Goal: Task Accomplishment & Management: Manage account settings

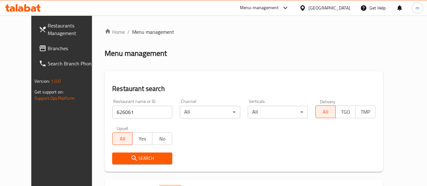
scroll to position [90, 0]
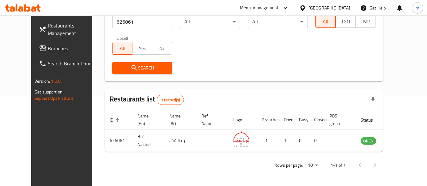
click at [319, 5] on div "[GEOGRAPHIC_DATA]" at bounding box center [330, 7] width 42 height 7
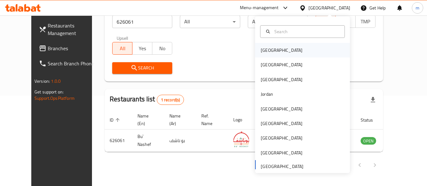
click at [275, 48] on div "[GEOGRAPHIC_DATA]" at bounding box center [282, 50] width 52 height 15
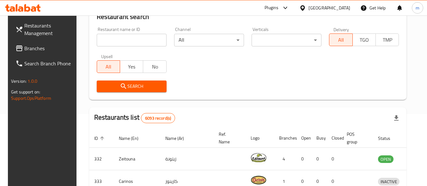
scroll to position [90, 0]
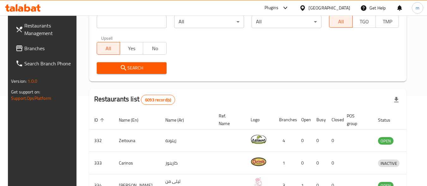
click at [29, 52] on span "Branches" at bounding box center [49, 49] width 50 height 8
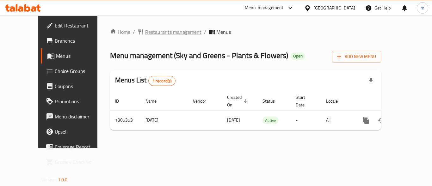
click at [145, 32] on span "Restaurants management" at bounding box center [173, 32] width 56 height 8
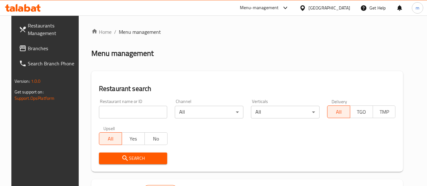
click at [122, 115] on input "search" at bounding box center [133, 112] width 69 height 13
paste input "703662"
type input "703662"
click button "Search" at bounding box center [133, 159] width 69 height 12
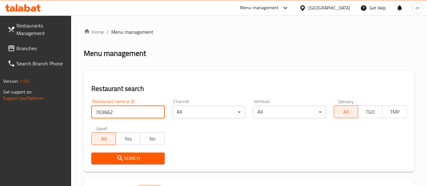
click at [123, 155] on icon "submit" at bounding box center [120, 159] width 8 height 8
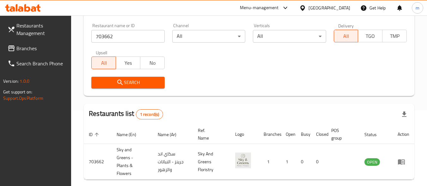
scroll to position [1, 0]
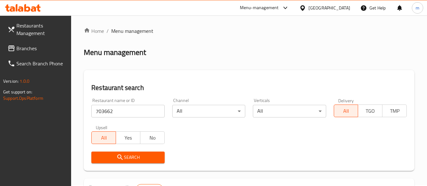
click at [40, 44] on link "Branches" at bounding box center [37, 48] width 69 height 15
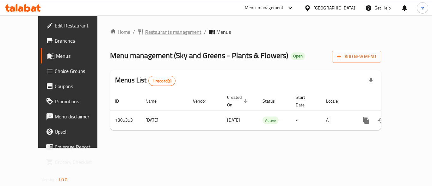
click at [145, 32] on span "Restaurants management" at bounding box center [173, 32] width 56 height 8
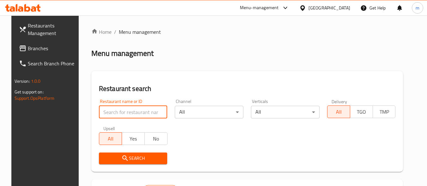
click at [126, 108] on input "search" at bounding box center [133, 112] width 69 height 13
paste input "703662"
type input "703662"
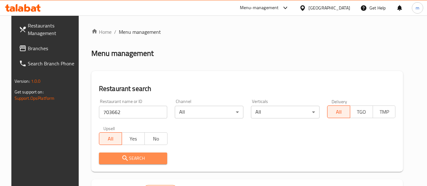
click at [131, 158] on span "Search" at bounding box center [133, 159] width 58 height 8
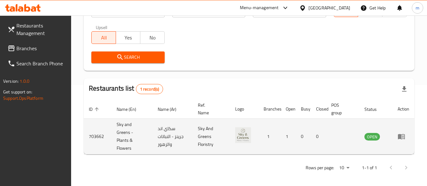
scroll to position [104, 0]
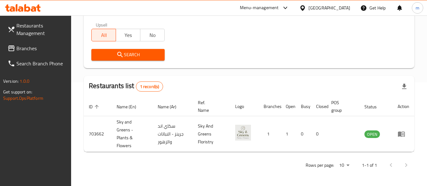
click at [17, 47] on span "Branches" at bounding box center [41, 49] width 50 height 8
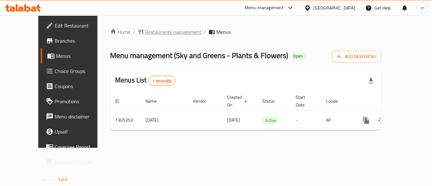
click at [145, 28] on span "Restaurants management" at bounding box center [173, 32] width 56 height 8
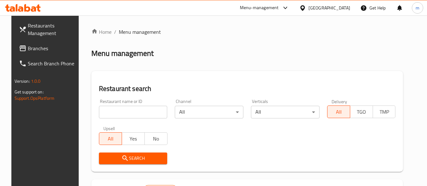
click at [119, 113] on input "search" at bounding box center [133, 112] width 69 height 13
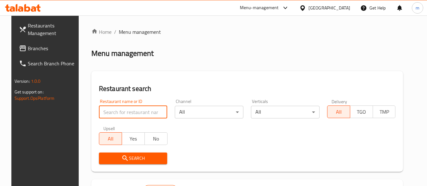
paste input "703662"
type input "703662"
click button "Search" at bounding box center [133, 159] width 69 height 12
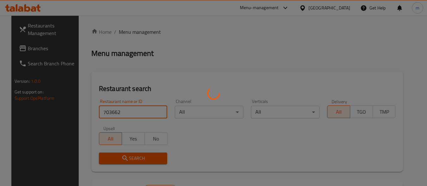
click button "Search" at bounding box center [133, 159] width 69 height 12
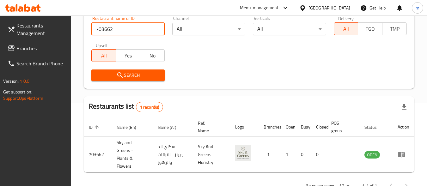
scroll to position [72, 0]
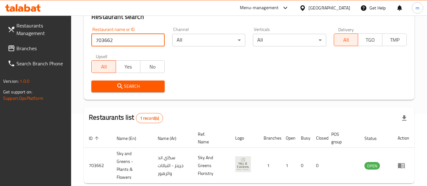
click at [339, 6] on div "Bahrain" at bounding box center [330, 7] width 42 height 7
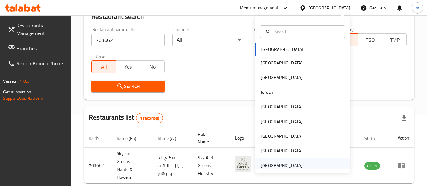
click at [276, 165] on div "United Arab Emirates" at bounding box center [282, 165] width 42 height 7
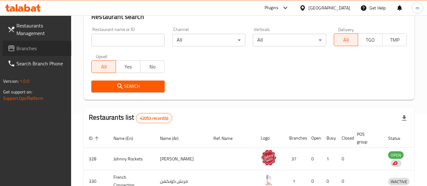
click at [18, 50] on span "Branches" at bounding box center [41, 49] width 50 height 8
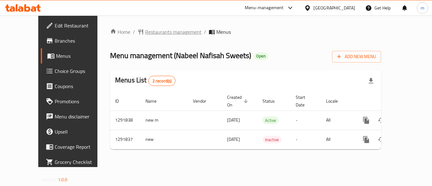
click at [145, 30] on span "Restaurants management" at bounding box center [173, 32] width 56 height 8
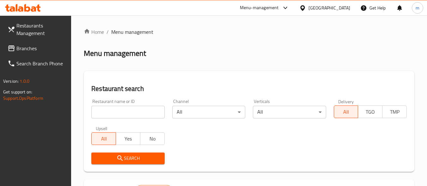
click at [133, 112] on input "search" at bounding box center [127, 112] width 73 height 13
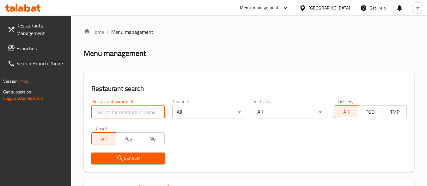
paste input "698875"
type input "698875"
click button "Search" at bounding box center [127, 159] width 73 height 12
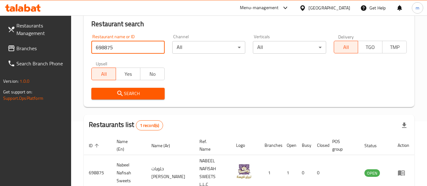
scroll to position [63, 0]
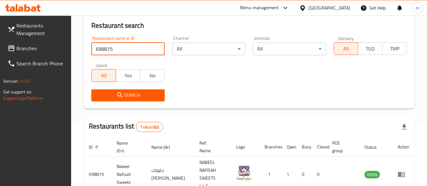
click at [323, 10] on div "[GEOGRAPHIC_DATA]" at bounding box center [330, 7] width 42 height 7
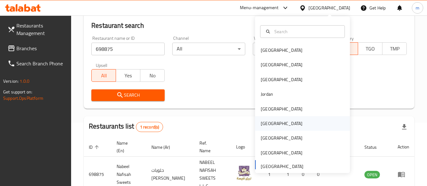
click at [264, 125] on div "[GEOGRAPHIC_DATA]" at bounding box center [282, 123] width 42 height 7
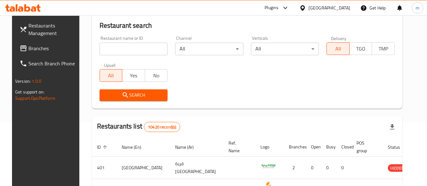
click at [28, 49] on span "Branches" at bounding box center [53, 49] width 50 height 8
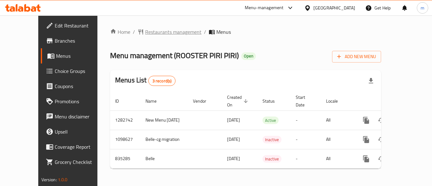
click at [148, 30] on span "Restaurants management" at bounding box center [173, 32] width 56 height 8
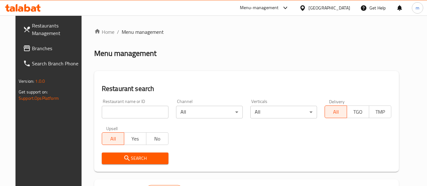
click at [125, 115] on input "search" at bounding box center [135, 112] width 67 height 13
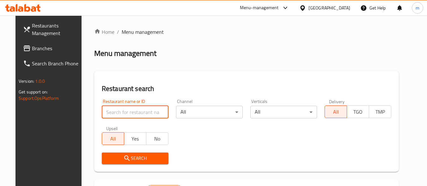
paste input "655785"
type input "655785"
click button "Search" at bounding box center [135, 159] width 67 height 12
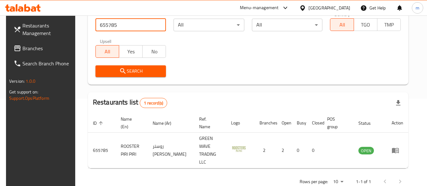
scroll to position [88, 0]
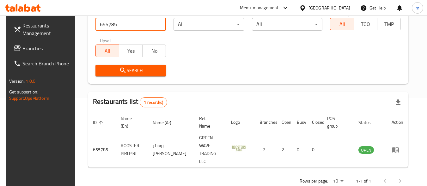
click at [306, 5] on icon at bounding box center [302, 8] width 7 height 7
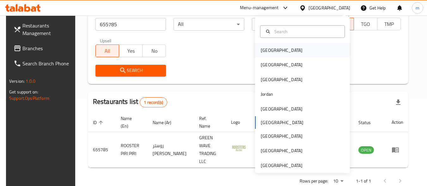
click at [287, 51] on div "Bahrain" at bounding box center [302, 50] width 95 height 15
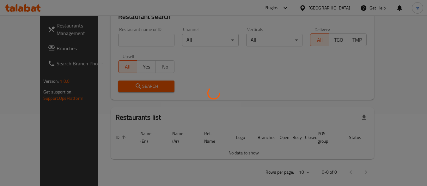
scroll to position [88, 0]
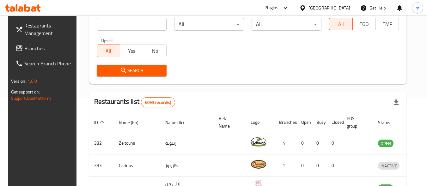
click at [24, 48] on span "Branches" at bounding box center [49, 49] width 50 height 8
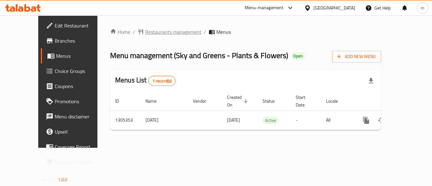
click at [145, 30] on span "Restaurants management" at bounding box center [173, 32] width 56 height 8
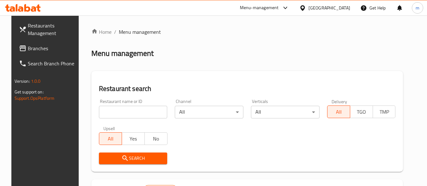
click at [126, 115] on input "search" at bounding box center [133, 112] width 69 height 13
paste input "703662"
type input "703662"
click button "Search" at bounding box center [133, 159] width 69 height 12
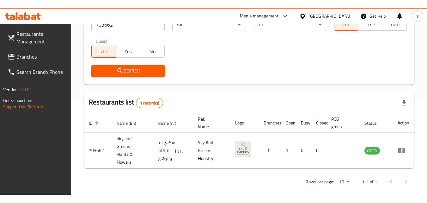
scroll to position [87, 0]
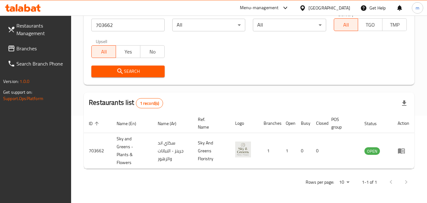
click at [341, 9] on div "[GEOGRAPHIC_DATA]" at bounding box center [330, 7] width 42 height 7
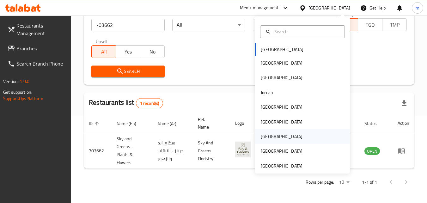
click at [272, 134] on div "[GEOGRAPHIC_DATA]" at bounding box center [282, 136] width 52 height 15
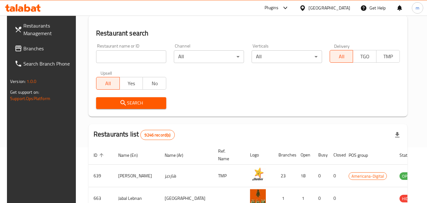
scroll to position [87, 0]
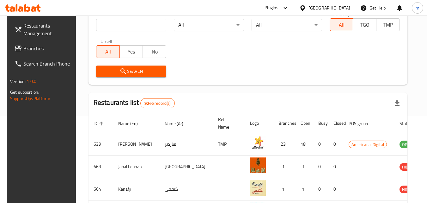
click at [20, 56] on link "Branches" at bounding box center [43, 48] width 69 height 15
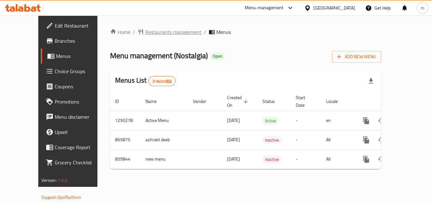
click at [145, 28] on span "Restaurants management" at bounding box center [173, 32] width 56 height 8
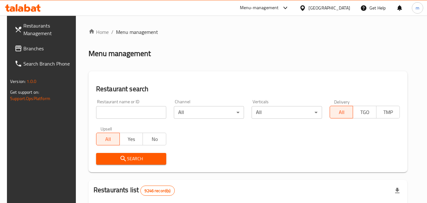
click at [107, 113] on input "search" at bounding box center [131, 112] width 70 height 13
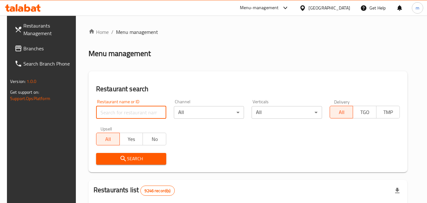
paste input "656756"
type input "656756"
click button "Search" at bounding box center [131, 159] width 70 height 12
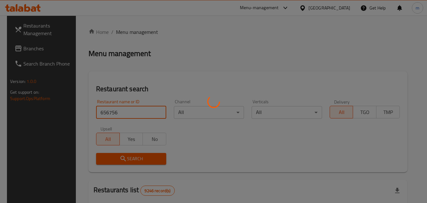
click button "Search" at bounding box center [131, 159] width 70 height 12
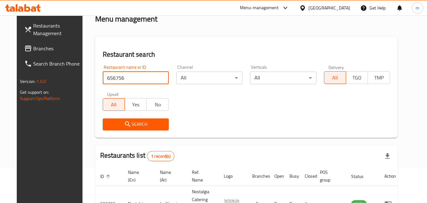
scroll to position [74, 0]
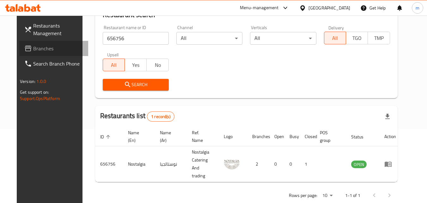
click at [42, 52] on link "Branches" at bounding box center [53, 48] width 69 height 15
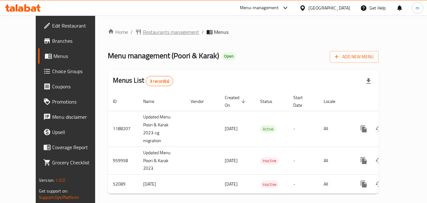
click at [145, 30] on span "Restaurants management" at bounding box center [171, 32] width 56 height 8
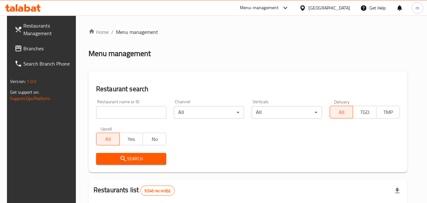
click at [138, 109] on input "search" at bounding box center [131, 112] width 70 height 13
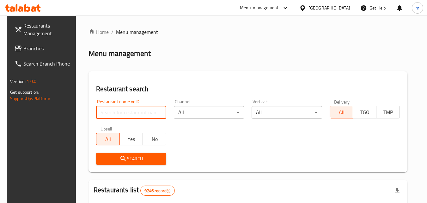
paste input "2793"
type input "2793"
click button "Search" at bounding box center [131, 159] width 70 height 12
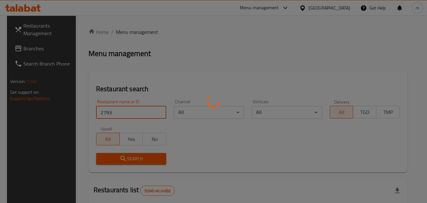
click button "Search" at bounding box center [131, 159] width 70 height 12
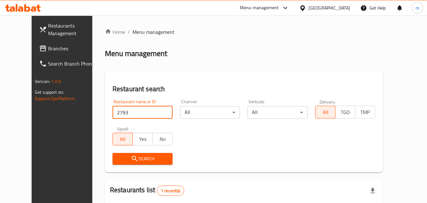
click at [138, 156] on span "Search" at bounding box center [143, 159] width 50 height 8
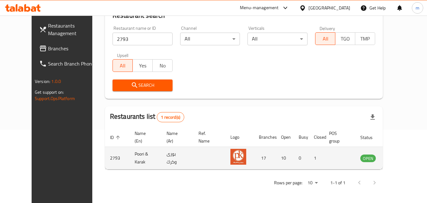
scroll to position [74, 0]
